Goal: Task Accomplishment & Management: Use online tool/utility

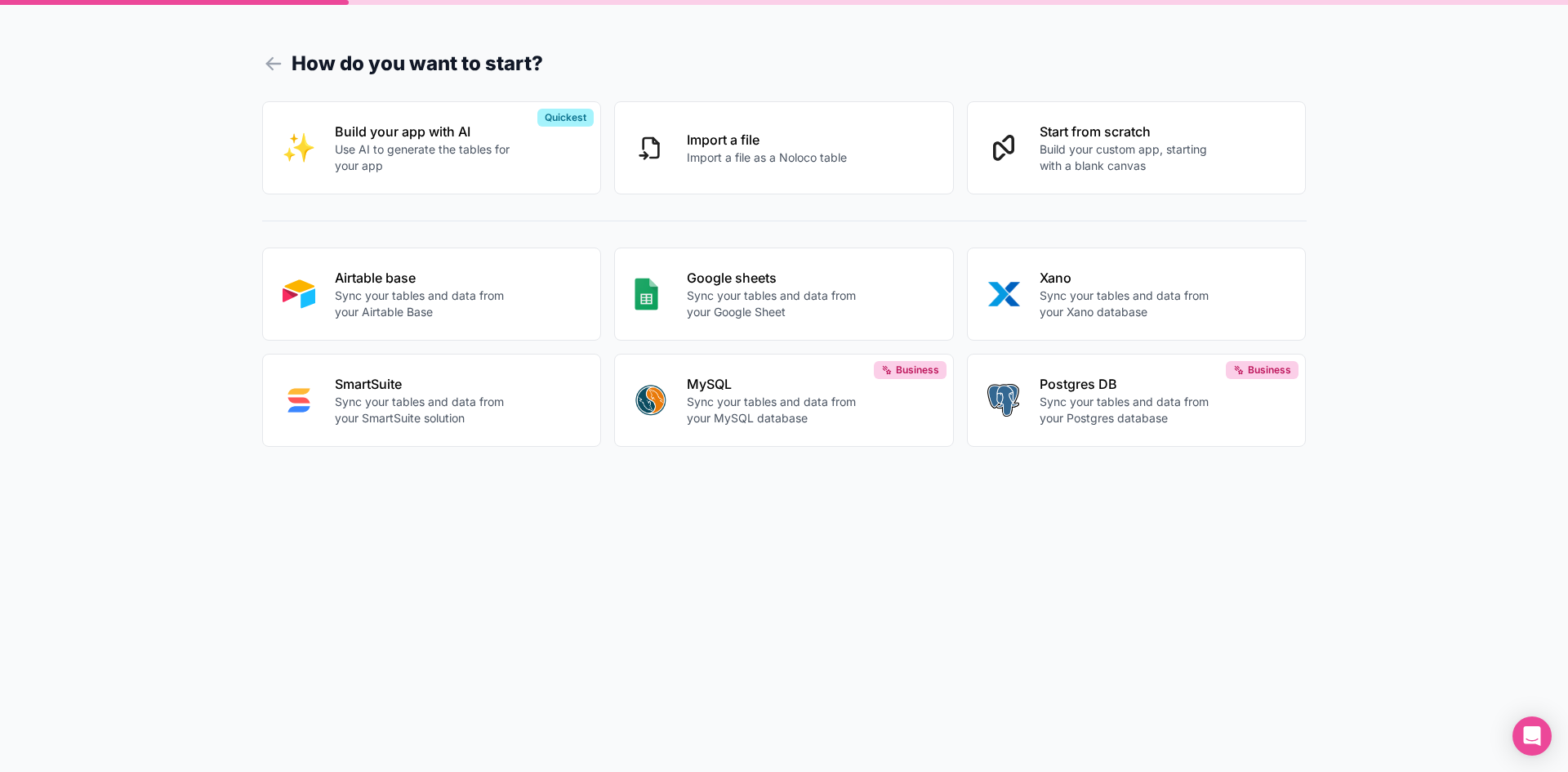
click at [464, 315] on p "Sync your tables and data from your Airtable Base" at bounding box center [425, 304] width 182 height 33
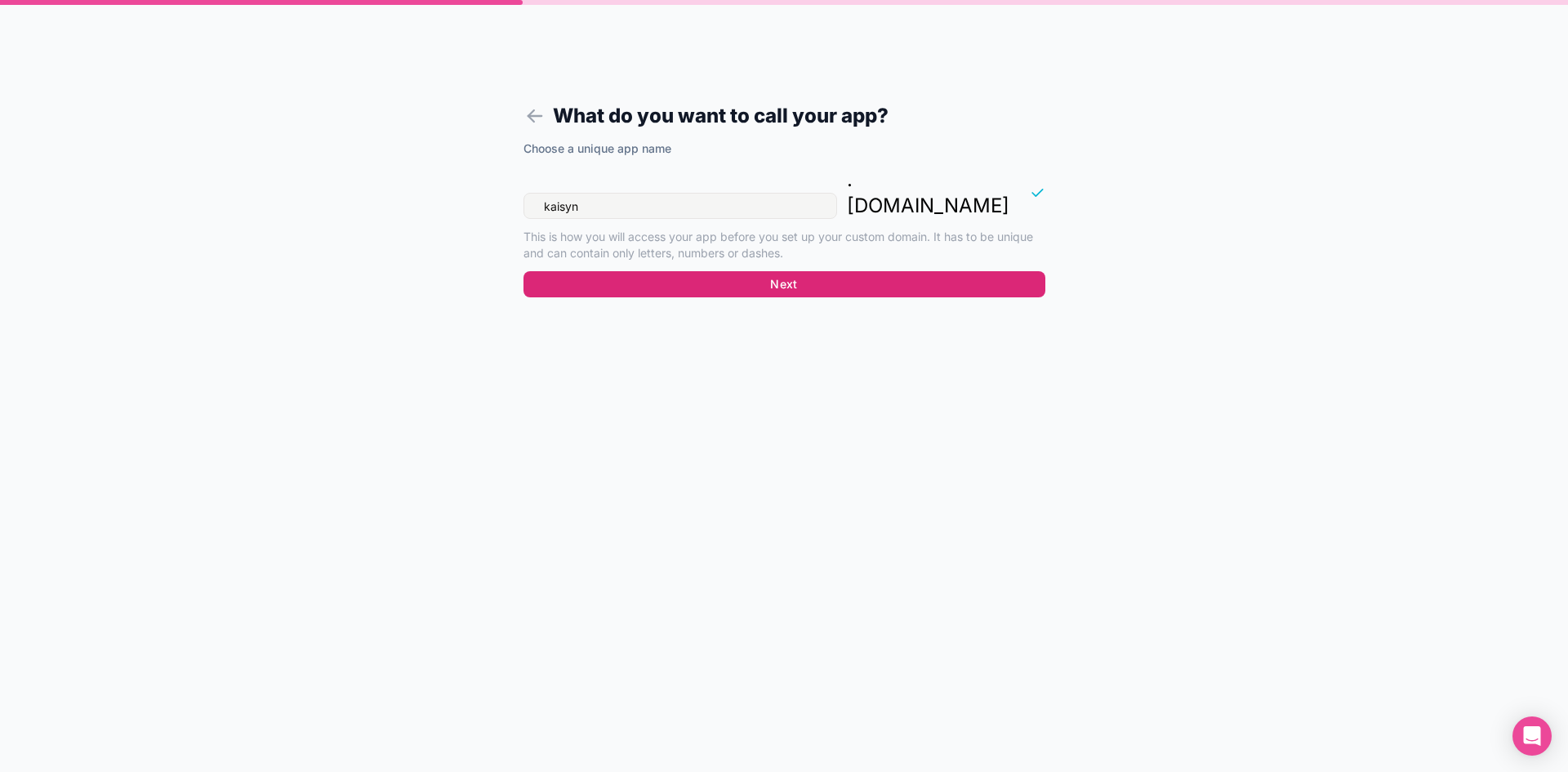
click at [802, 271] on button "Next" at bounding box center [785, 284] width 522 height 26
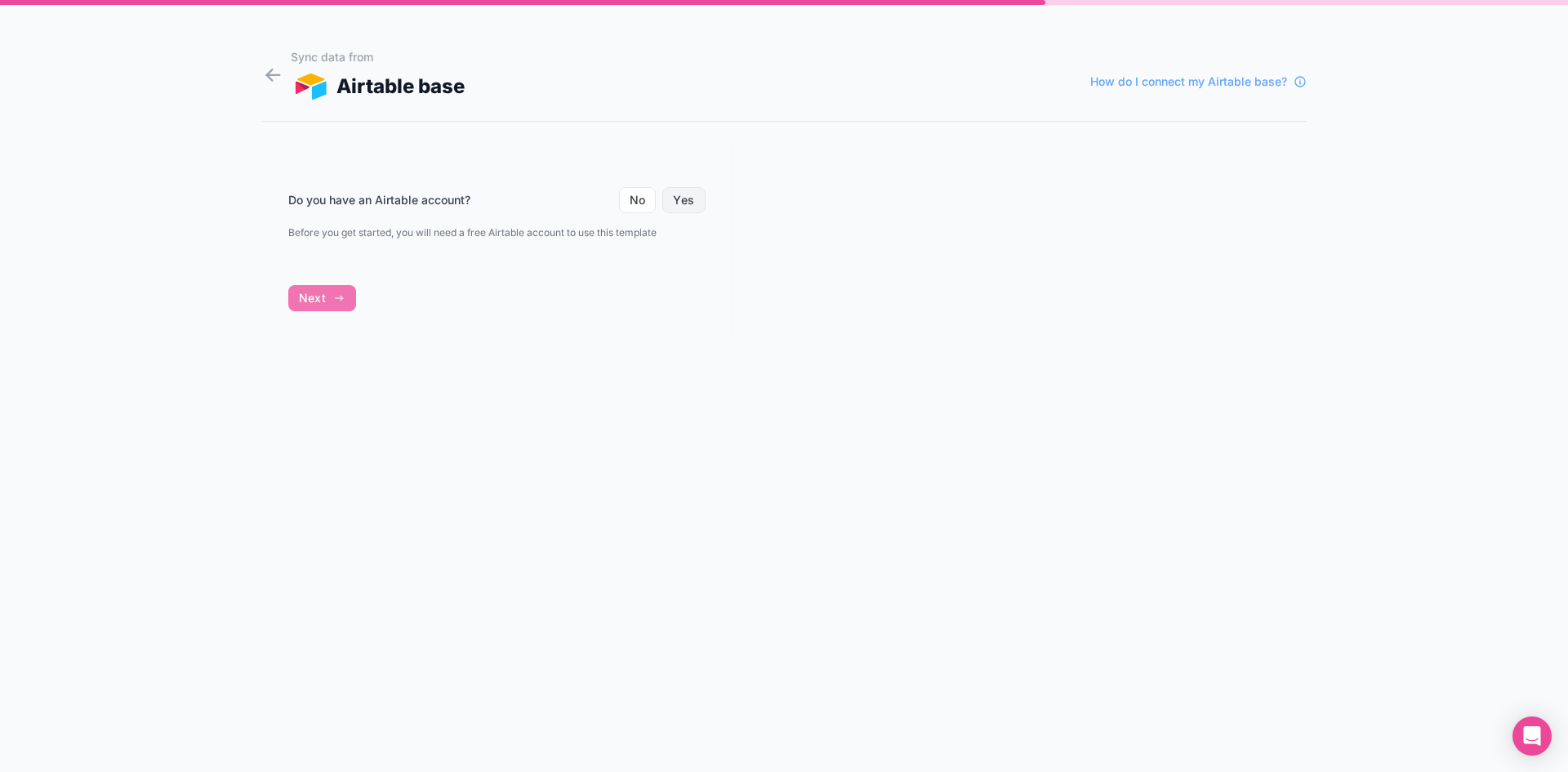
click at [685, 203] on button "Yes" at bounding box center [684, 200] width 43 height 26
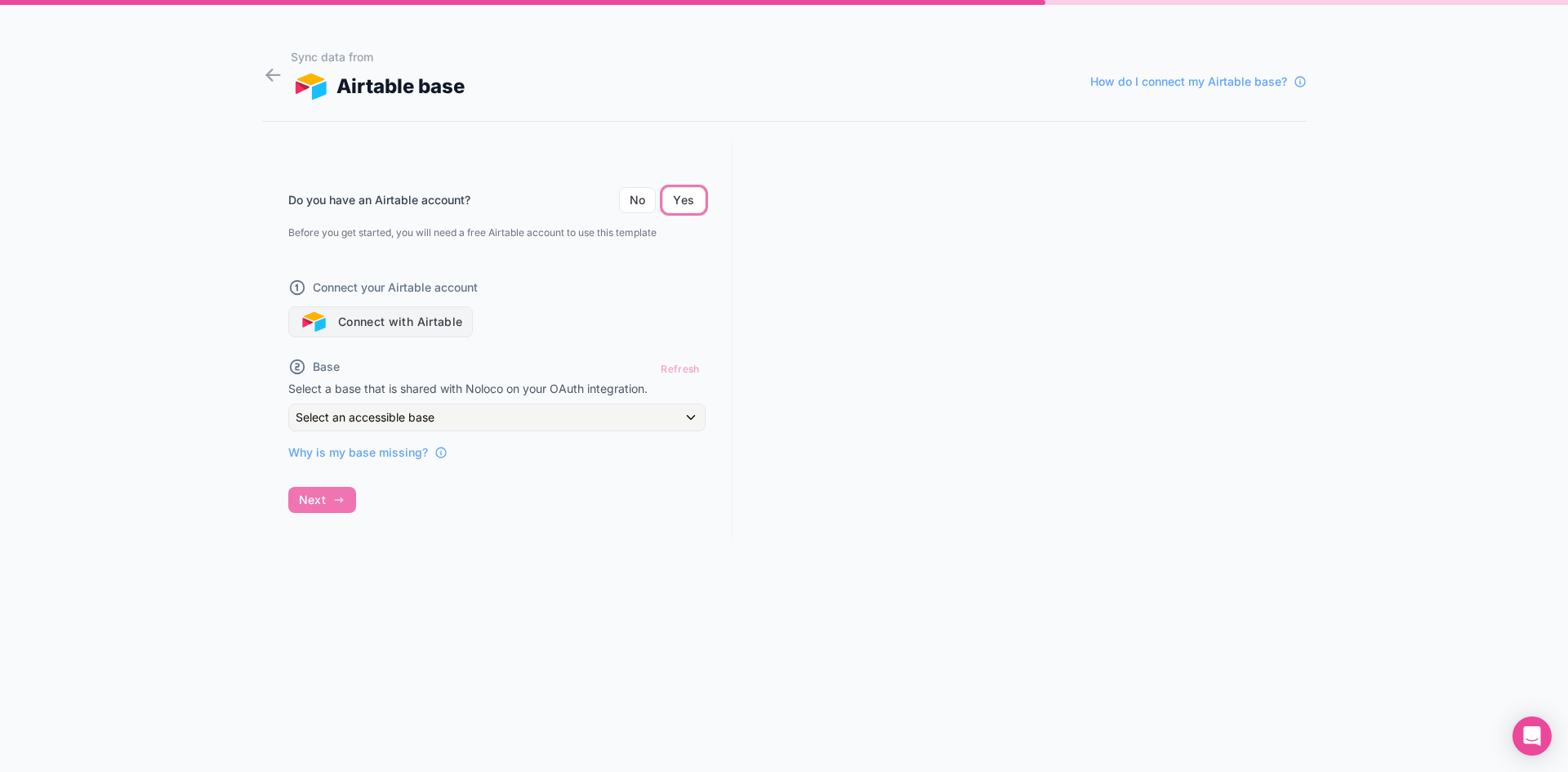
click at [454, 318] on button "Connect with Airtable" at bounding box center [382, 321] width 186 height 31
click at [410, 330] on button "Connect with Airtable" at bounding box center [382, 321] width 186 height 31
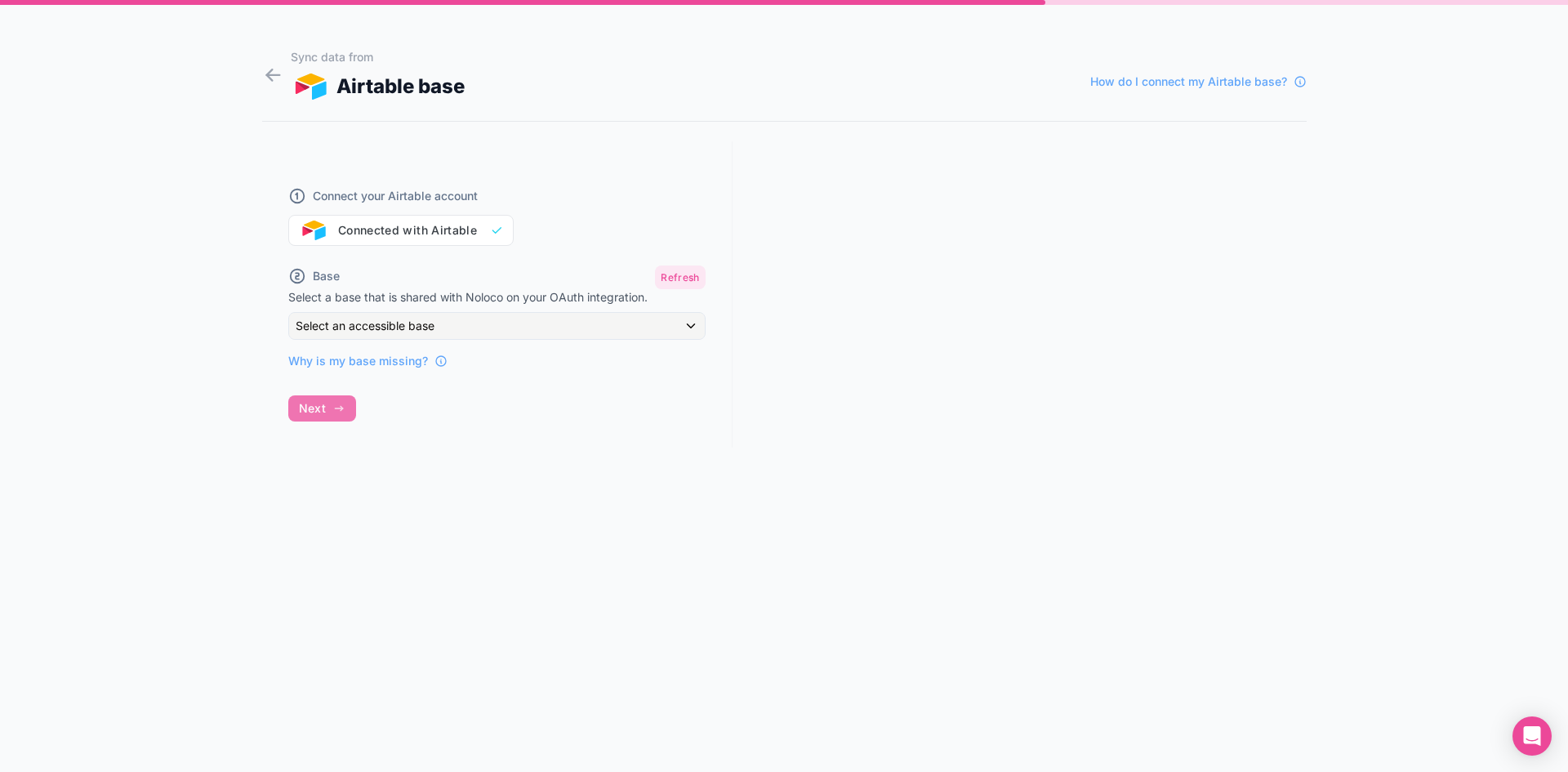
click at [687, 273] on button "Refresh" at bounding box center [680, 277] width 50 height 23
click at [690, 332] on div "Select an accessible base" at bounding box center [497, 325] width 416 height 26
click at [642, 391] on ul "Small Business Operations" at bounding box center [516, 408] width 453 height 46
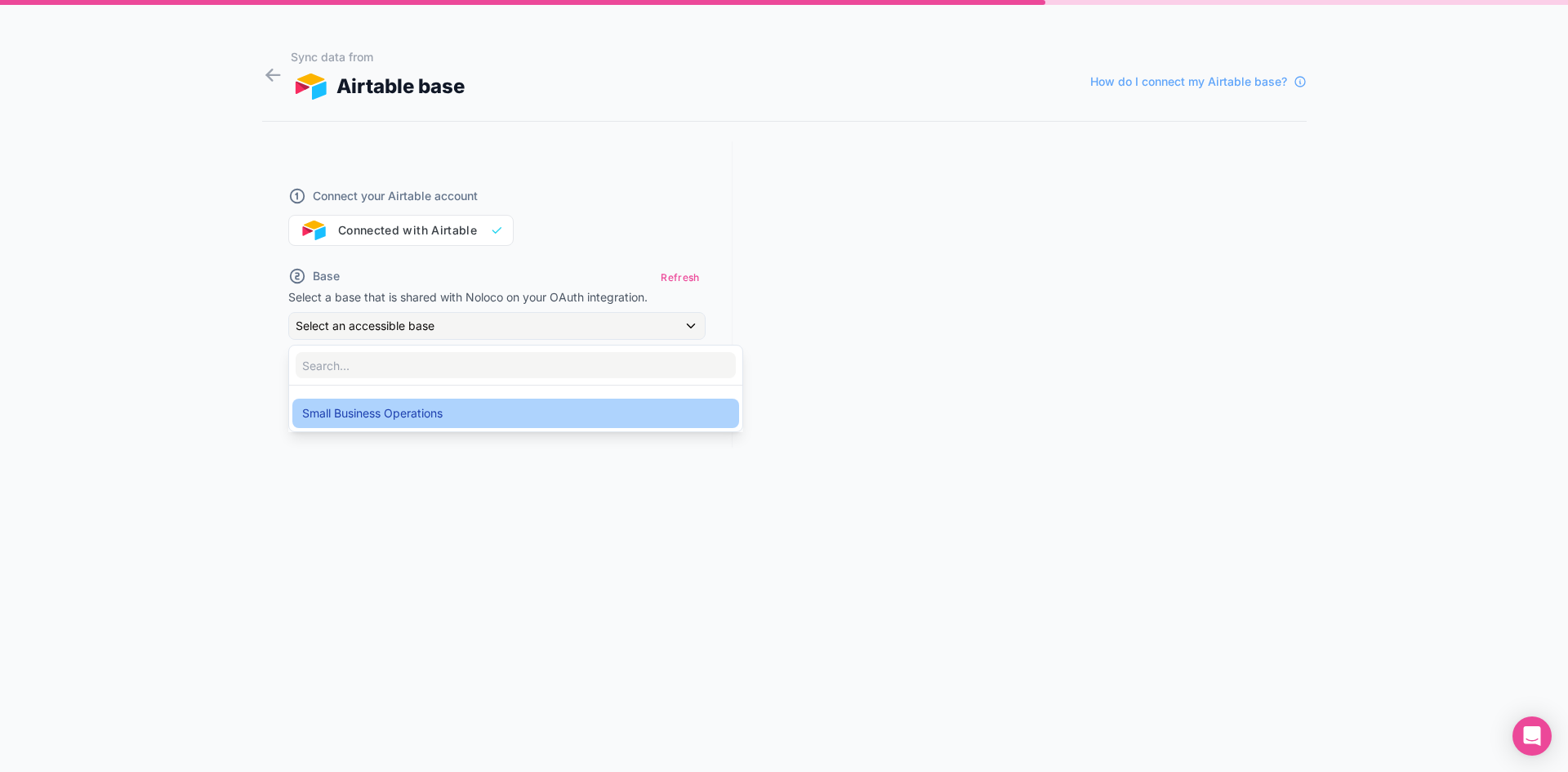
click at [638, 405] on div "Small Business Operations" at bounding box center [515, 412] width 428 height 19
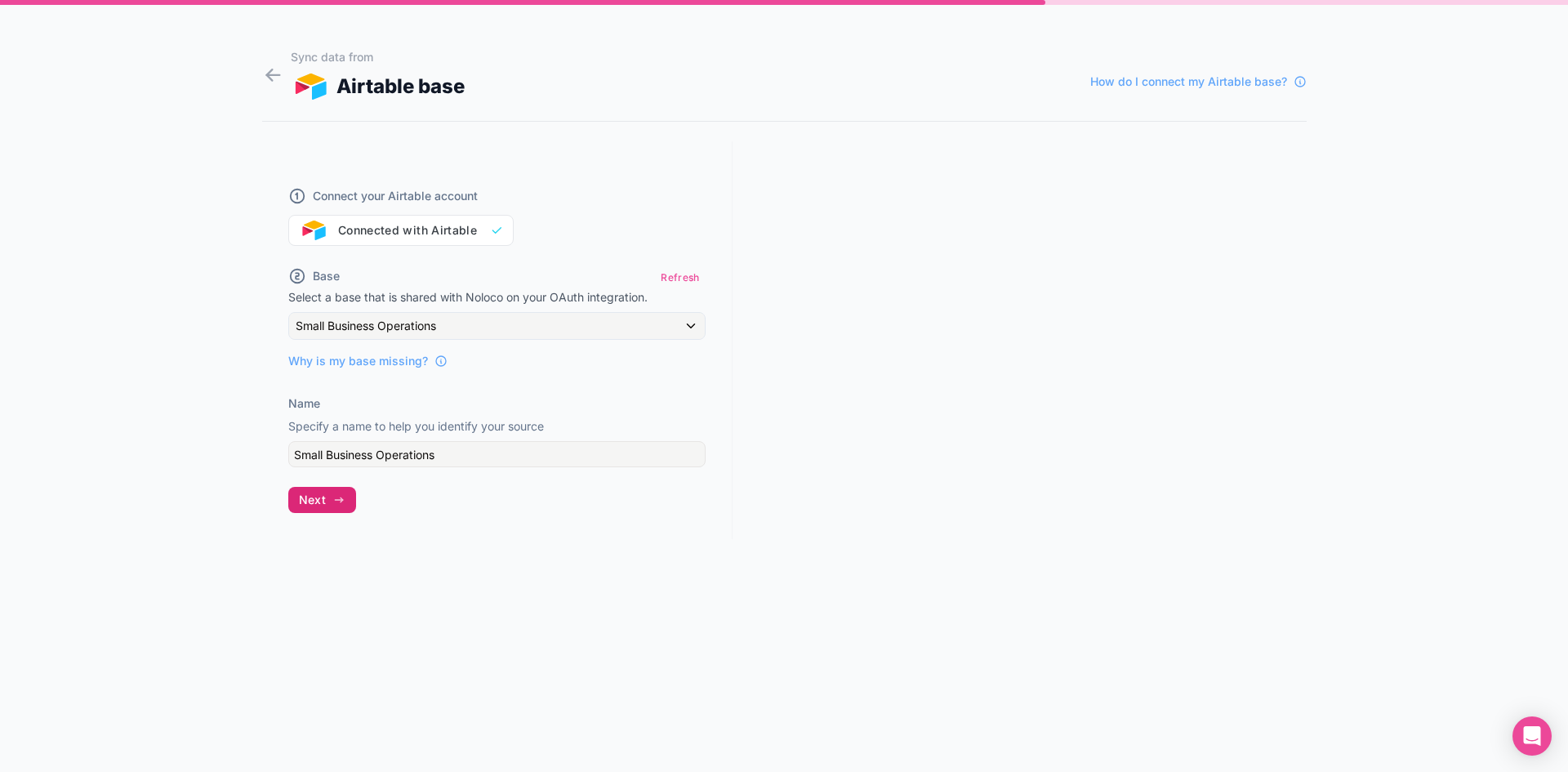
click at [338, 498] on icon "button" at bounding box center [339, 500] width 13 height 13
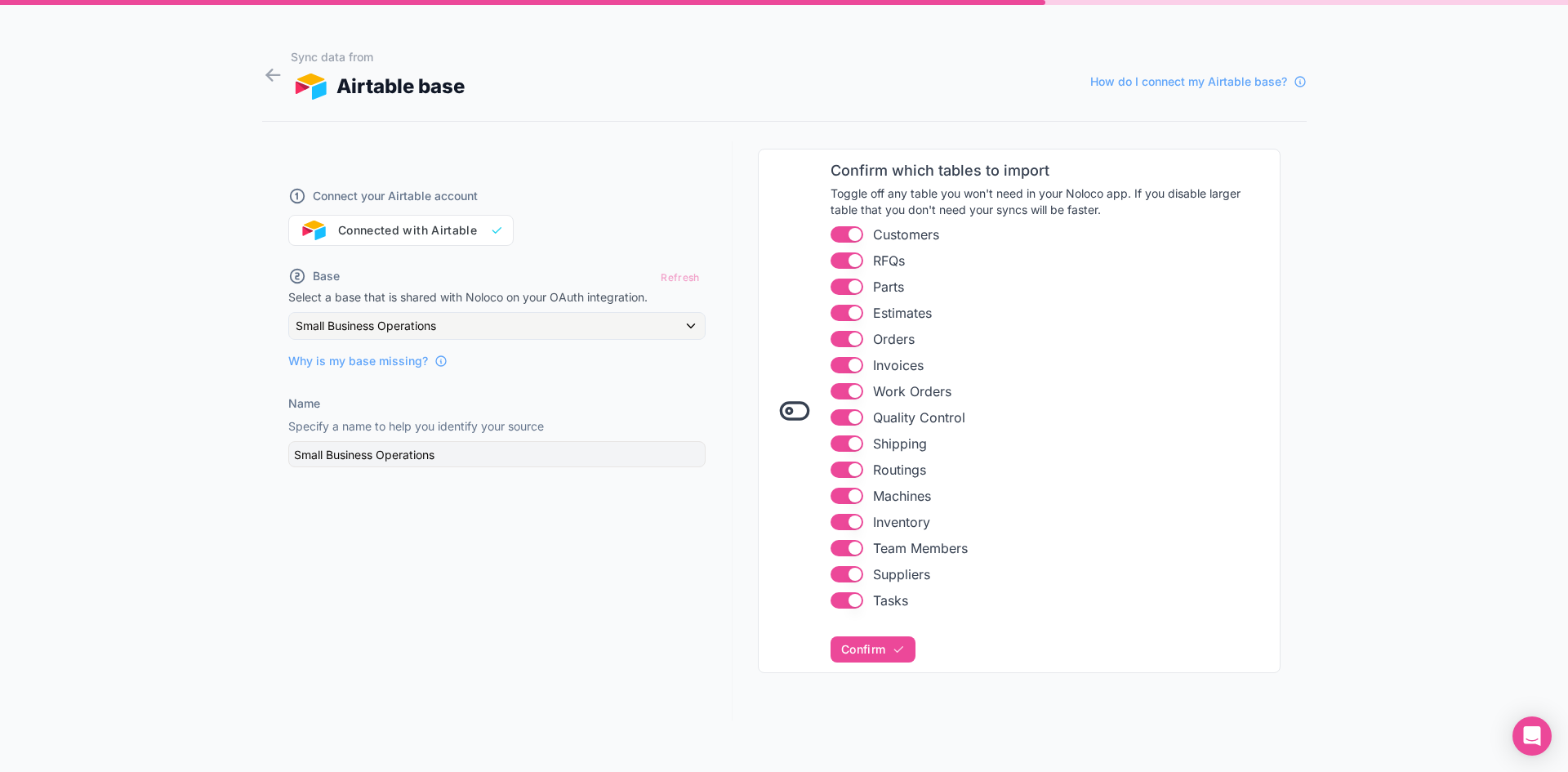
scroll to position [203, 0]
click at [884, 636] on button "Confirm" at bounding box center [874, 644] width 85 height 26
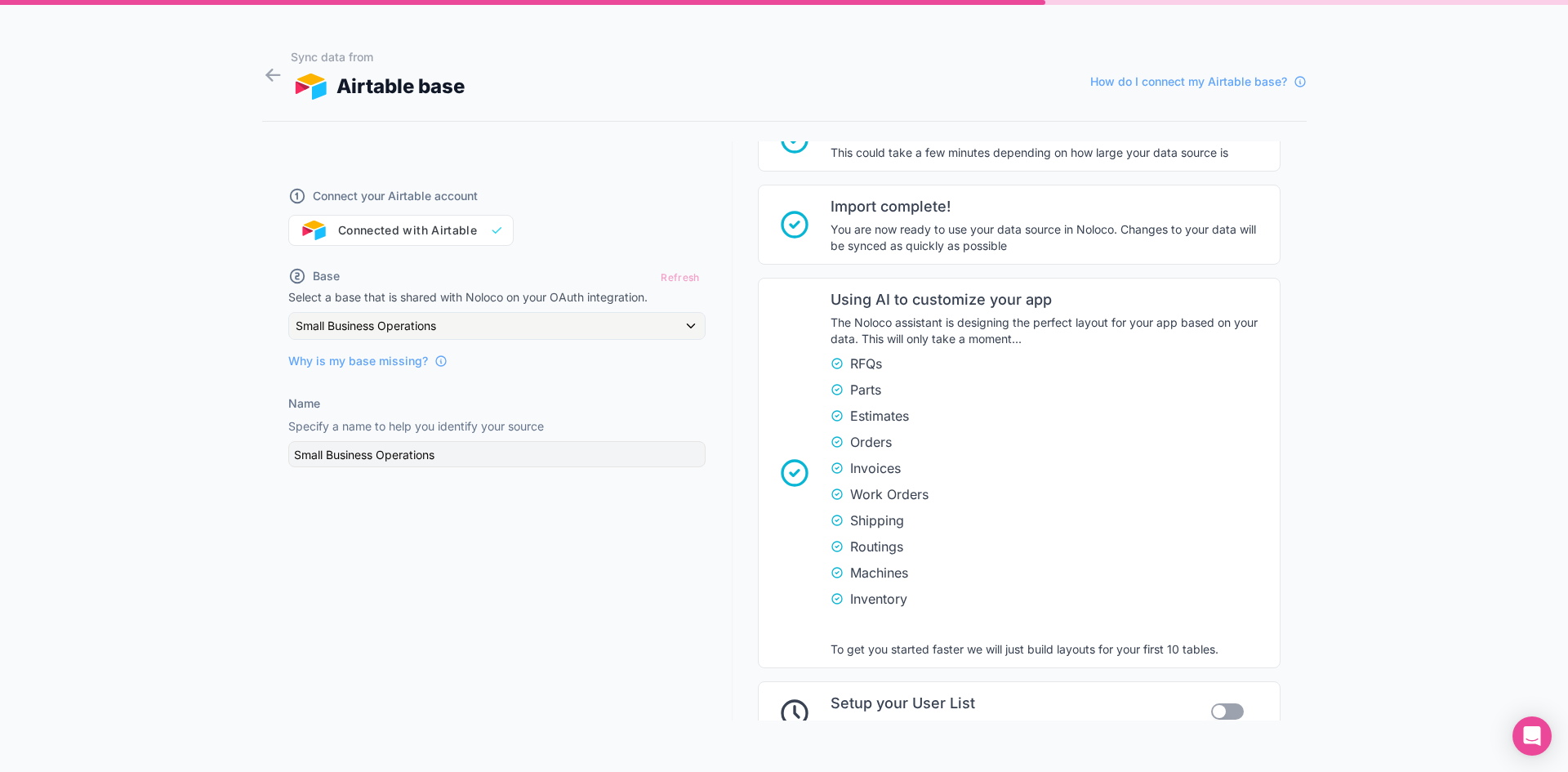
scroll to position [904, 0]
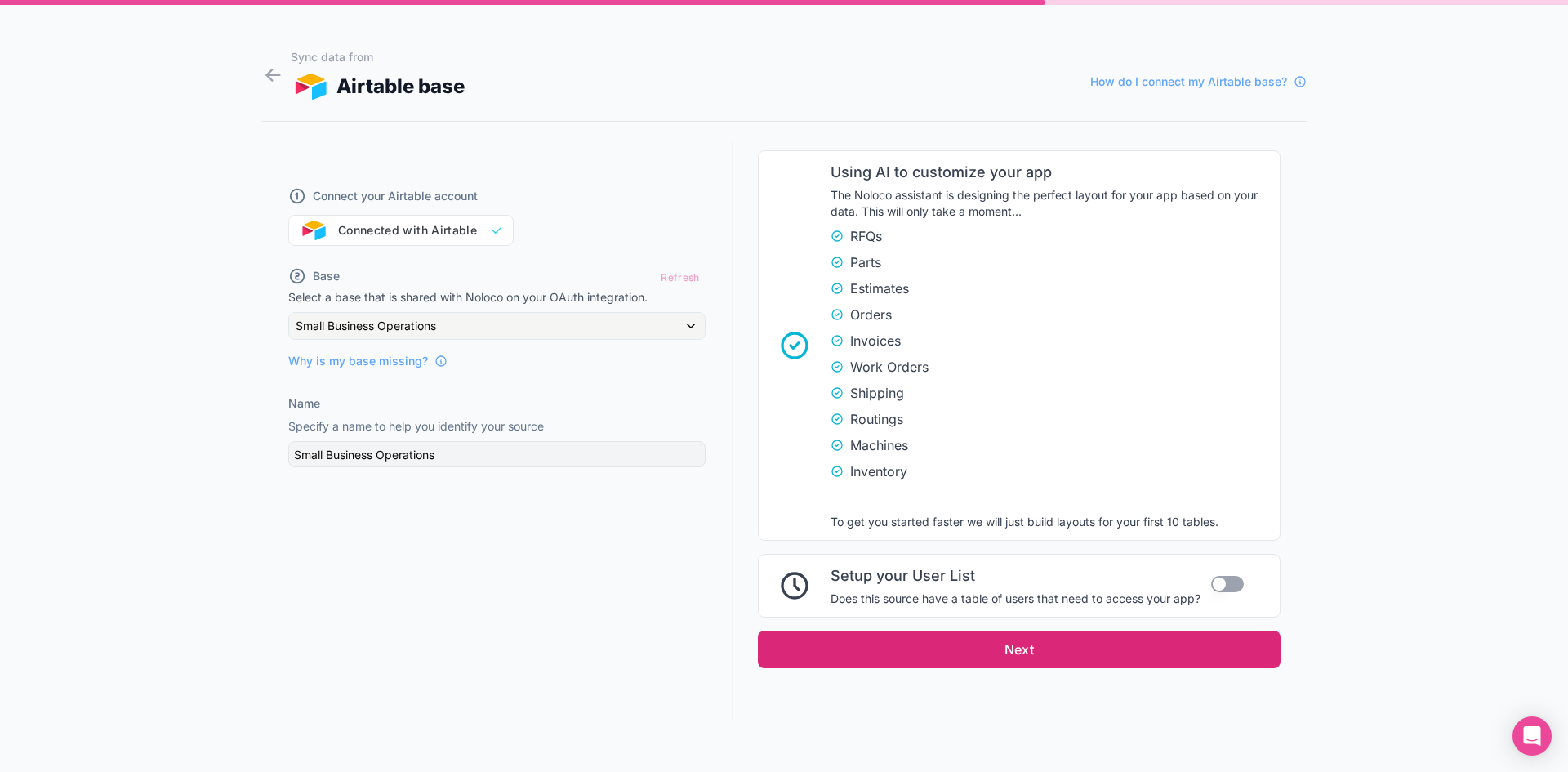
click at [1009, 656] on button "Next" at bounding box center [1019, 649] width 523 height 38
